Goal: Task Accomplishment & Management: Complete application form

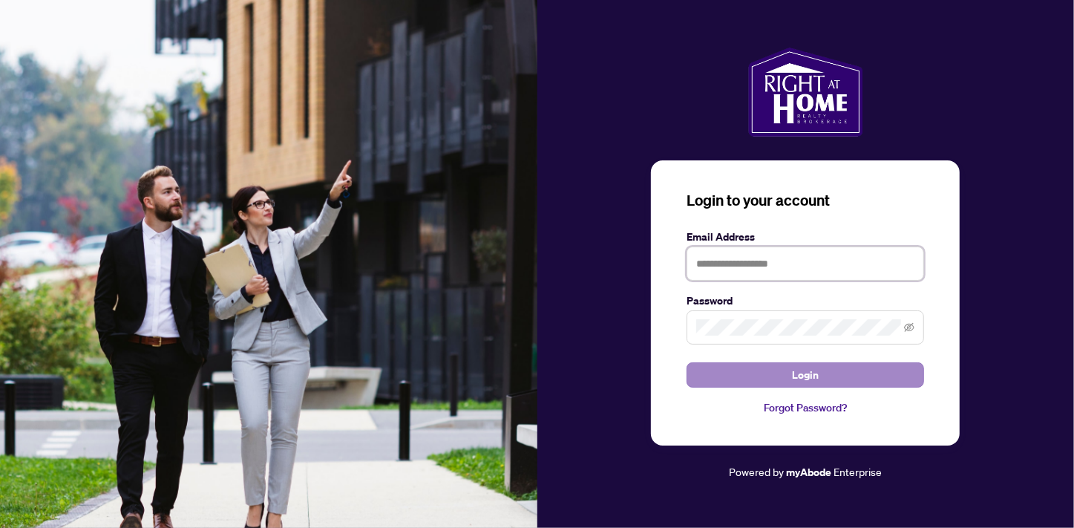
type input "**********"
click at [767, 370] on button "Login" at bounding box center [806, 374] width 238 height 25
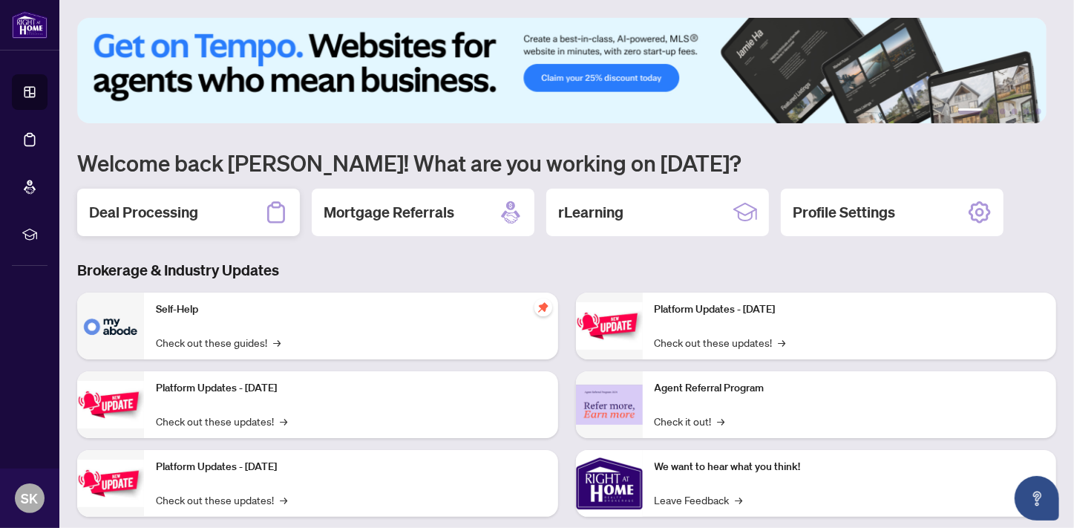
click at [196, 210] on h2 "Deal Processing" at bounding box center [143, 212] width 109 height 21
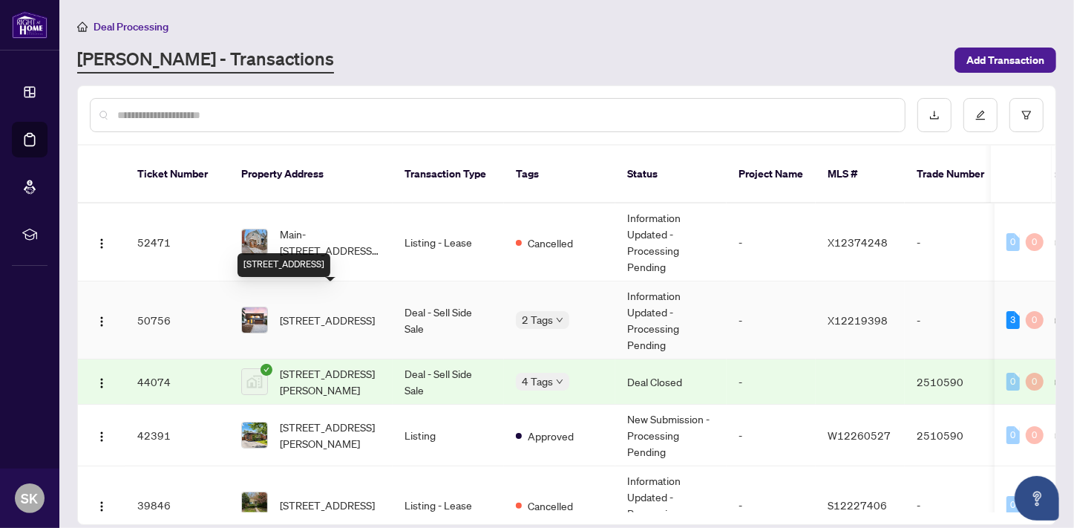
click at [328, 312] on span "[STREET_ADDRESS]" at bounding box center [327, 320] width 95 height 16
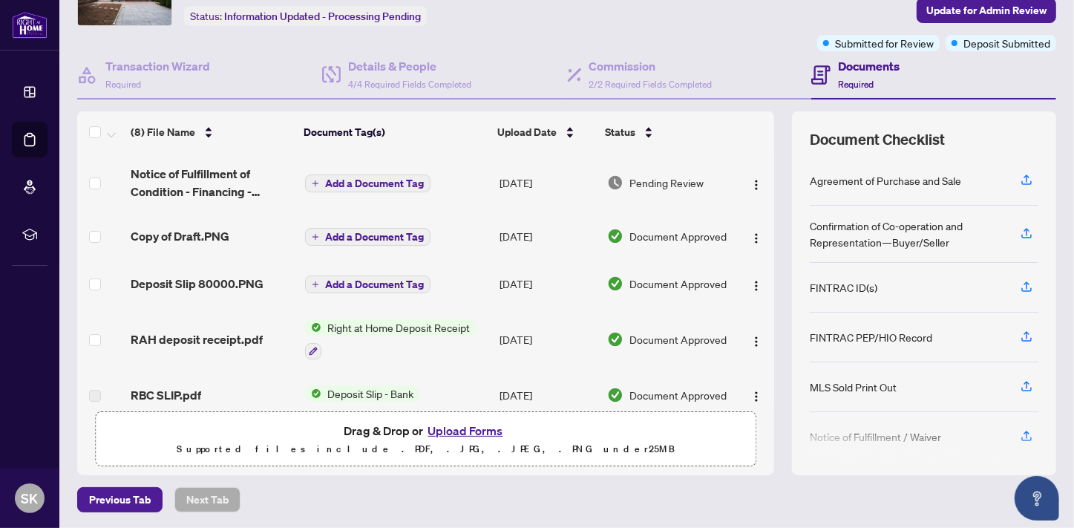
click at [449, 426] on button "Upload Forms" at bounding box center [466, 430] width 84 height 19
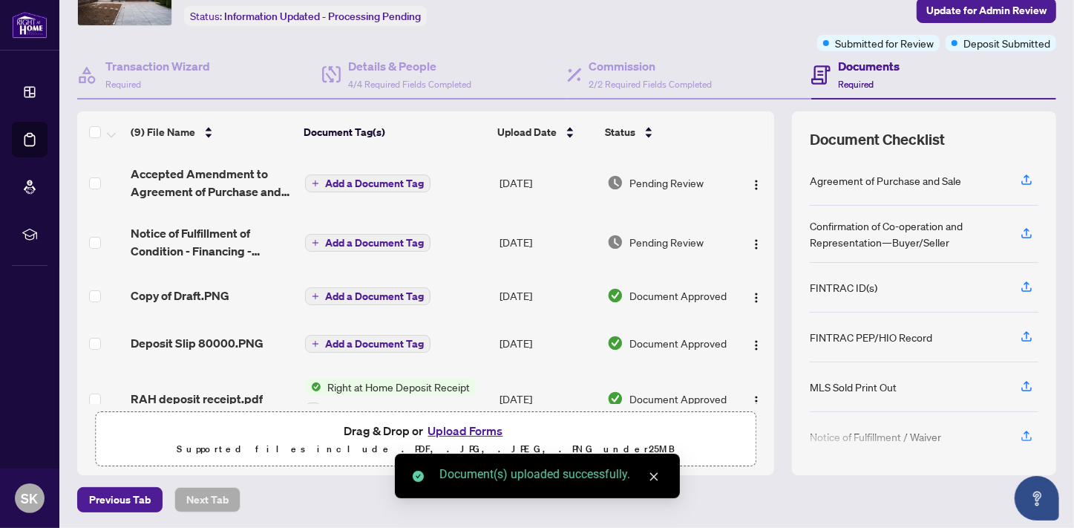
click at [651, 477] on icon "close" at bounding box center [654, 476] width 10 height 10
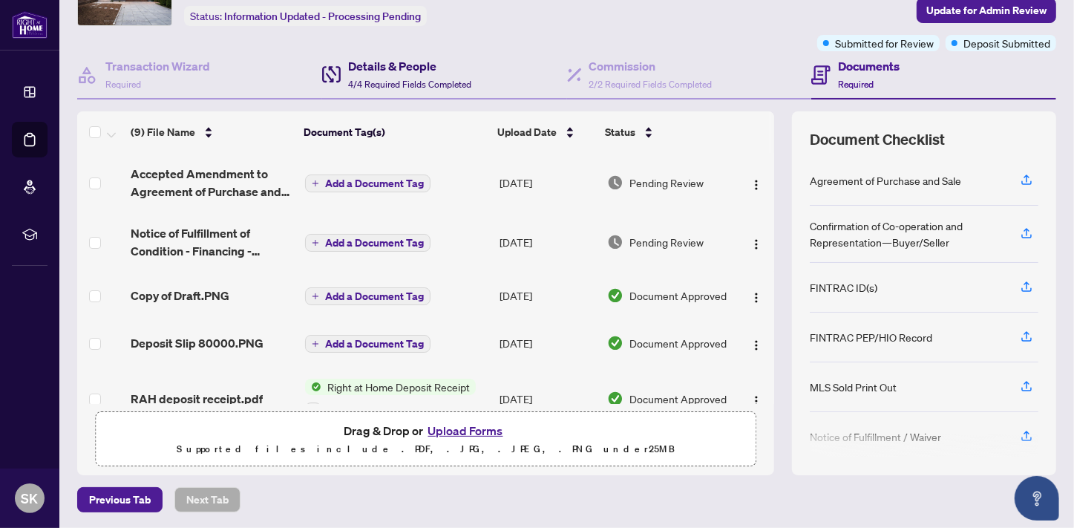
click at [397, 73] on div "Details & People 4/4 Required Fields Completed" at bounding box center [409, 74] width 123 height 35
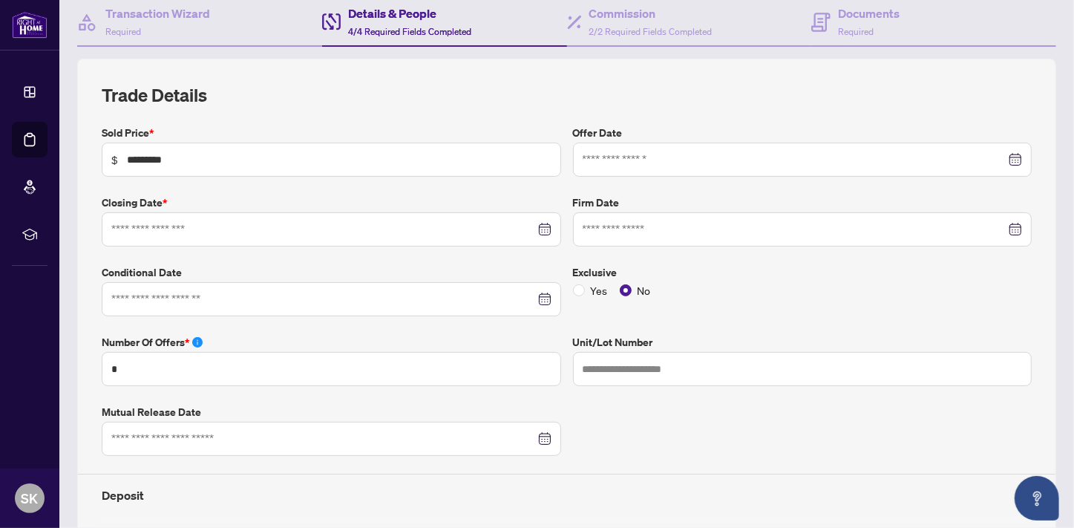
type input "**********"
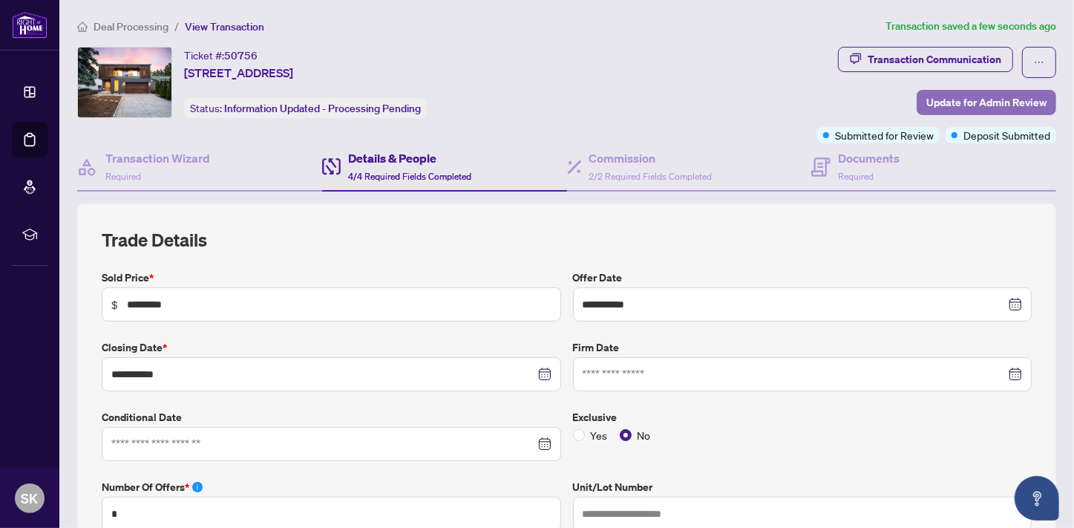
click at [985, 96] on span "Update for Admin Review" at bounding box center [986, 103] width 120 height 24
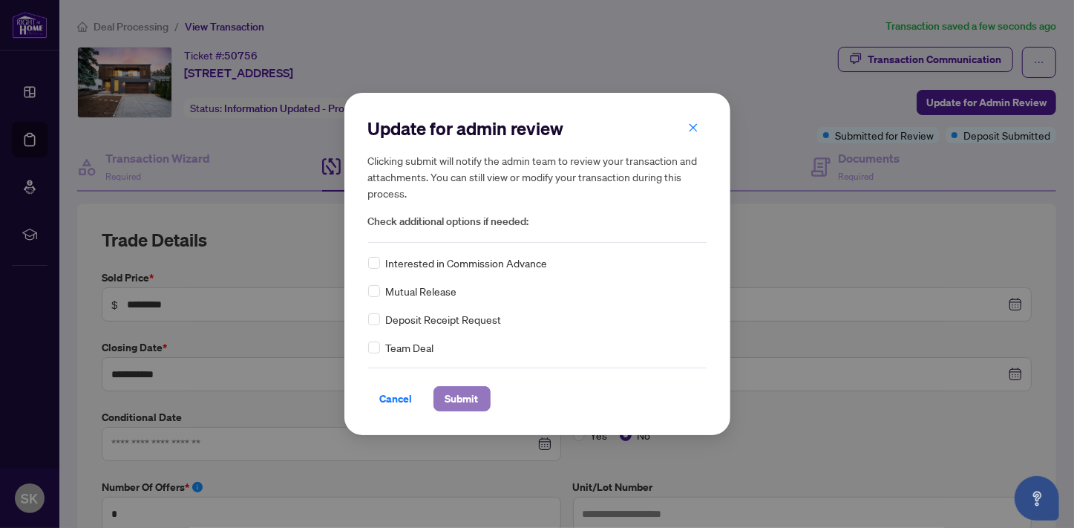
click at [462, 396] on span "Submit" at bounding box center [461, 399] width 33 height 24
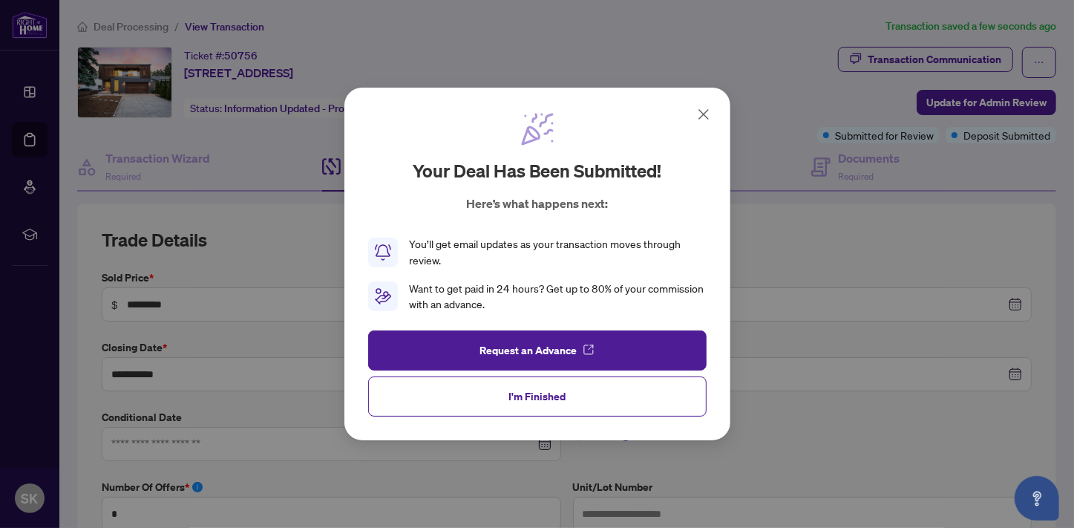
click at [698, 112] on icon at bounding box center [704, 114] width 18 height 18
